Goal: Information Seeking & Learning: Check status

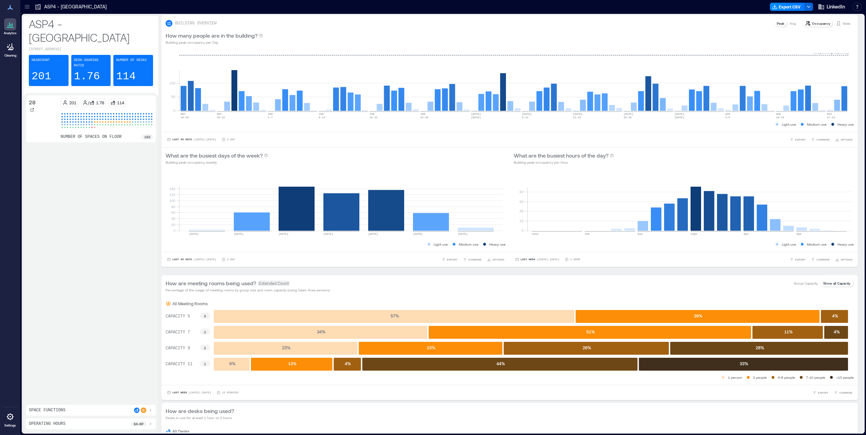
click at [31, 9] on div at bounding box center [27, 6] width 11 height 11
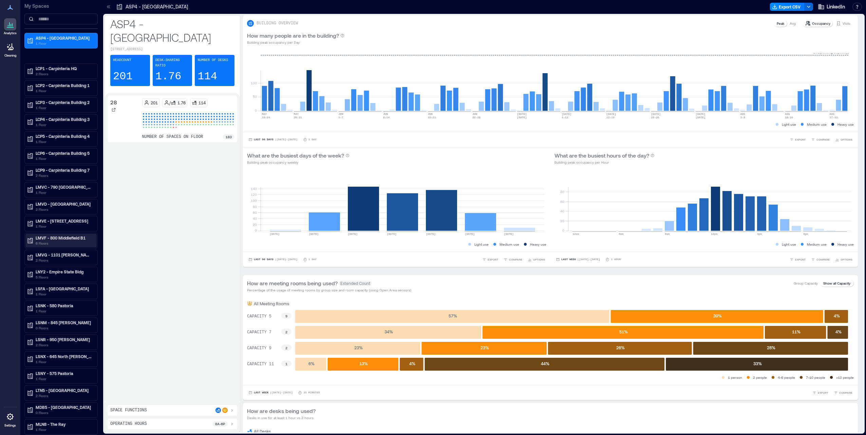
click at [76, 235] on div "LMVF - 800 Middlefield B1 6 Floors" at bounding box center [60, 241] width 71 height 14
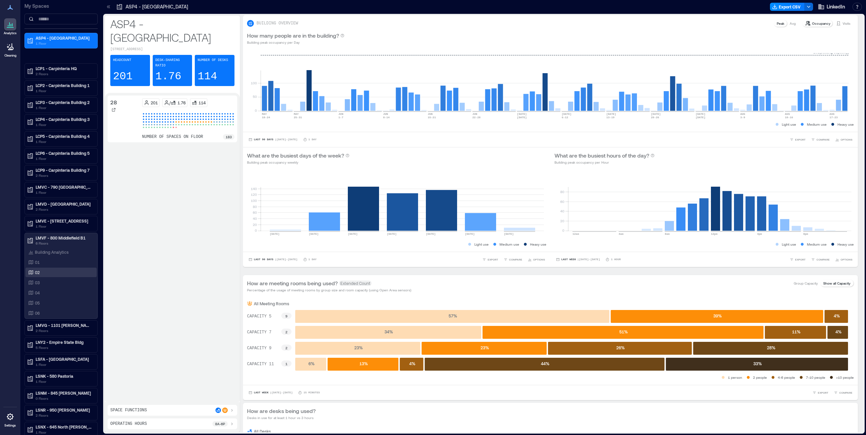
click at [44, 274] on div "02" at bounding box center [60, 272] width 66 height 7
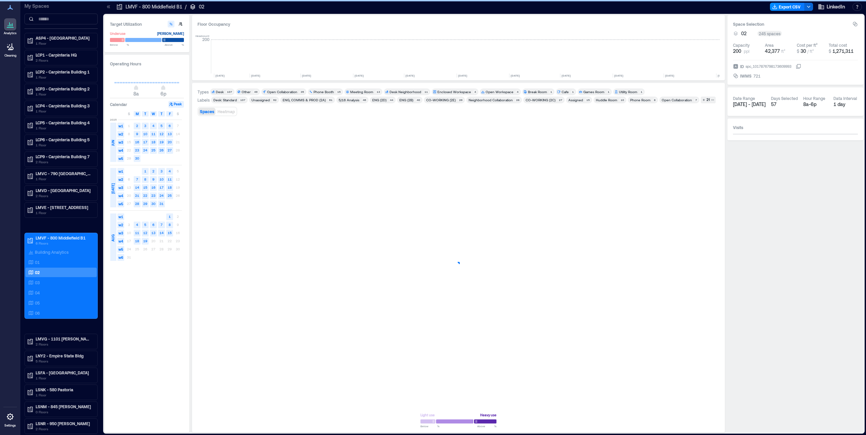
scroll to position [0, 1630]
click at [106, 4] on icon at bounding box center [108, 6] width 7 height 7
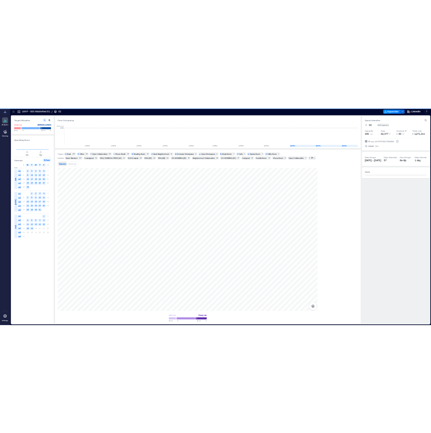
scroll to position [0, 1548]
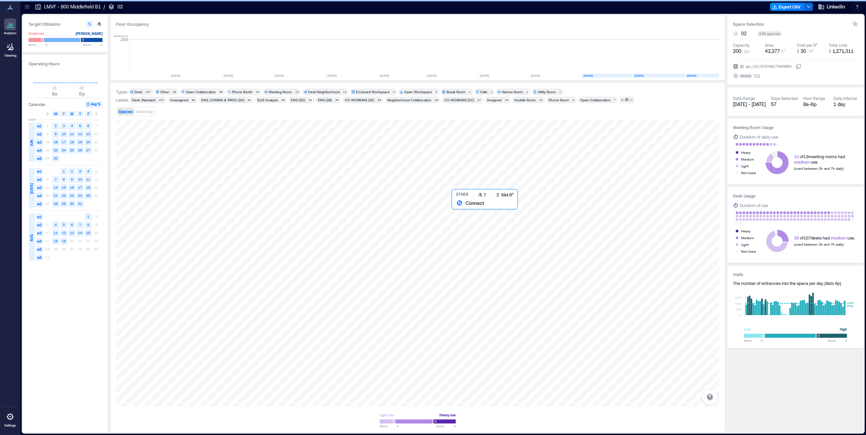
click at [474, 223] on div at bounding box center [417, 263] width 603 height 287
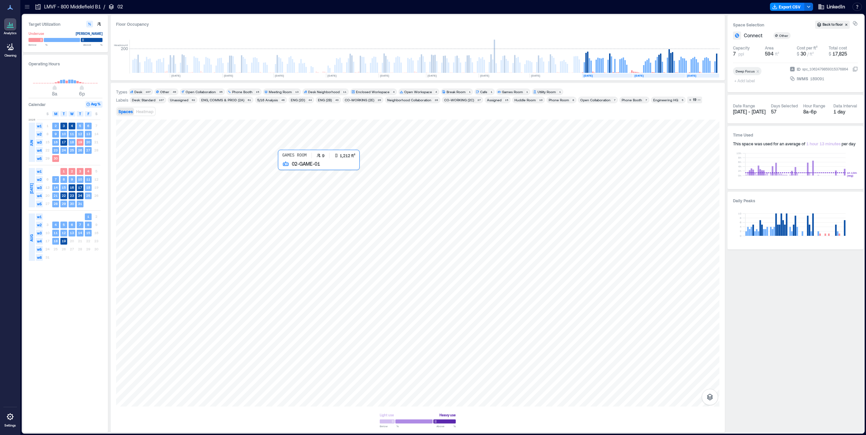
click at [331, 203] on div at bounding box center [417, 263] width 603 height 287
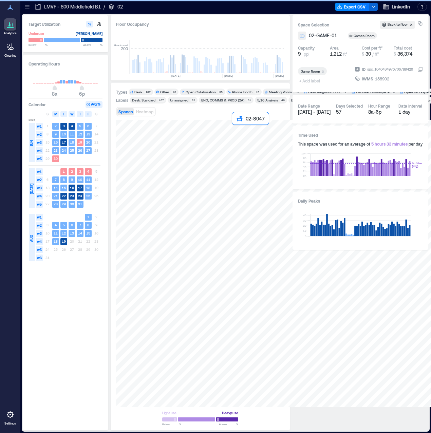
scroll to position [0, 1983]
